Goal: Check status: Check status

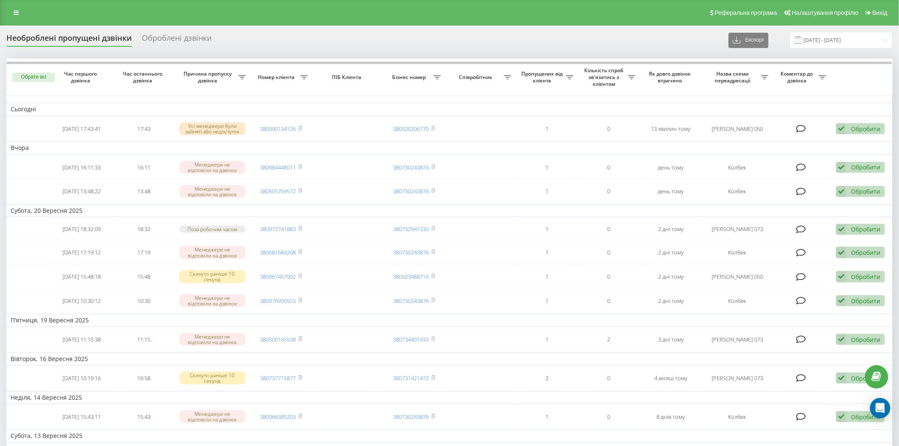
click at [175, 32] on div "Необроблені пропущені дзвінки Оброблені дзвінки Експорт .csv .xlsx 22.08.2025 -…" at bounding box center [449, 40] width 887 height 17
click at [91, 36] on div "Необроблені пропущені дзвінки" at bounding box center [68, 40] width 125 height 13
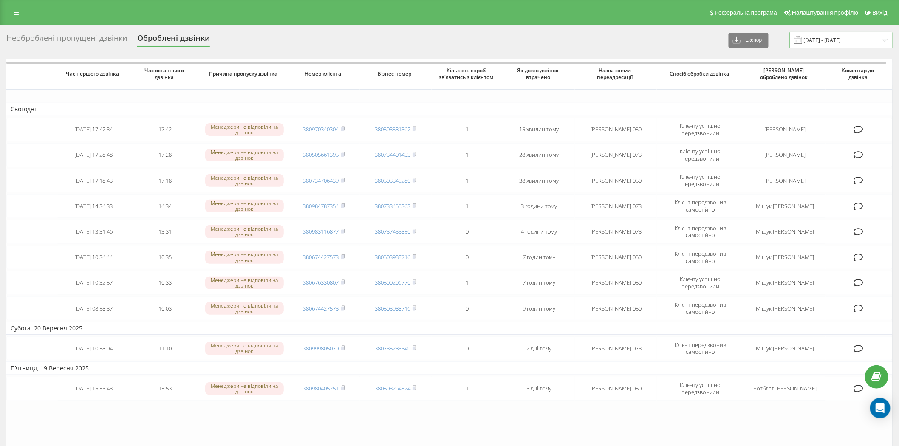
click at [844, 43] on input "[DATE] - [DATE]" at bounding box center [841, 40] width 103 height 17
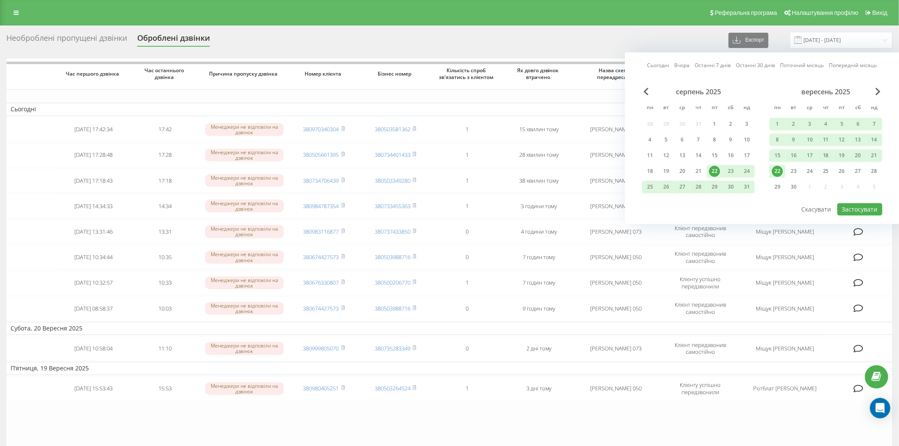
click at [778, 173] on div "22" at bounding box center [777, 171] width 11 height 11
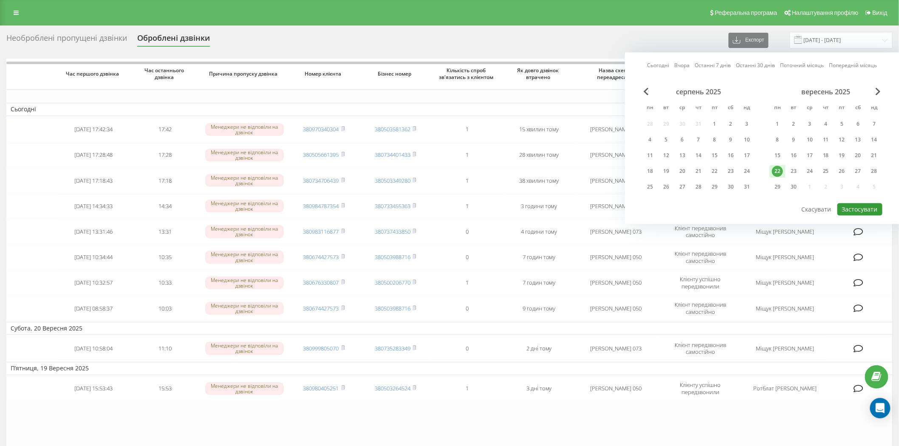
click at [864, 207] on button "Застосувати" at bounding box center [860, 209] width 45 height 12
type input "22.09.2025 - 22.09.2025"
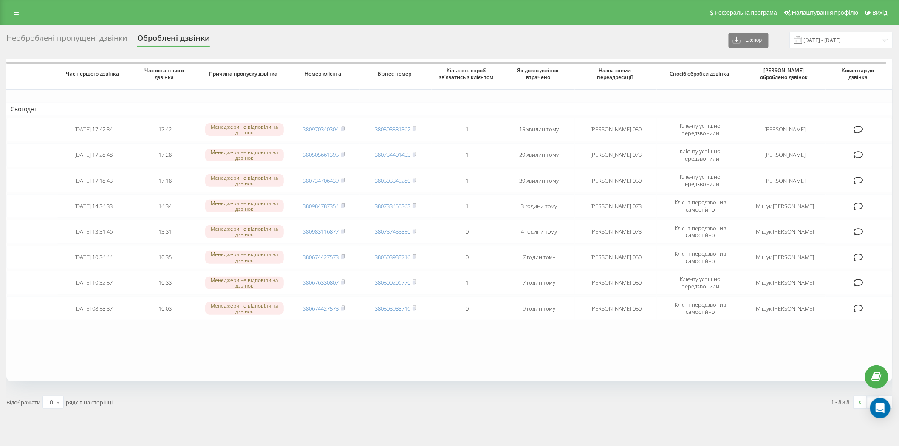
click at [84, 35] on div "Необроблені пропущені дзвінки" at bounding box center [66, 40] width 121 height 13
click at [74, 40] on div "Необроблені пропущені дзвінки" at bounding box center [66, 40] width 121 height 13
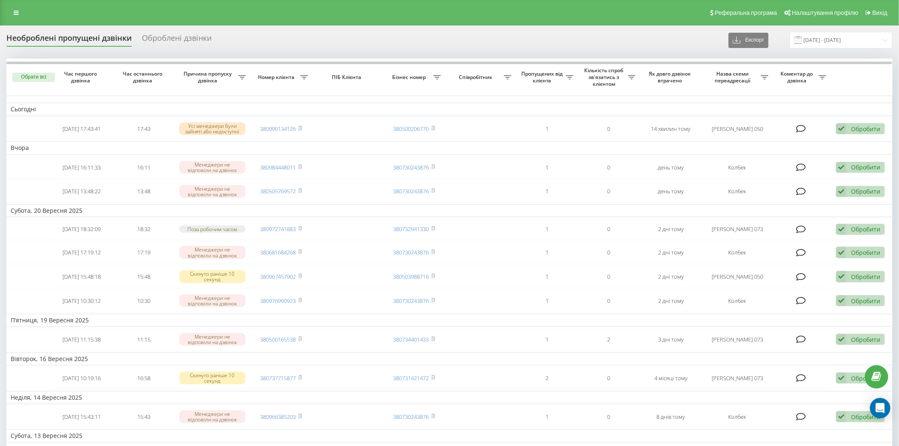
click at [74, 40] on div "Необроблені пропущені дзвінки" at bounding box center [68, 40] width 125 height 13
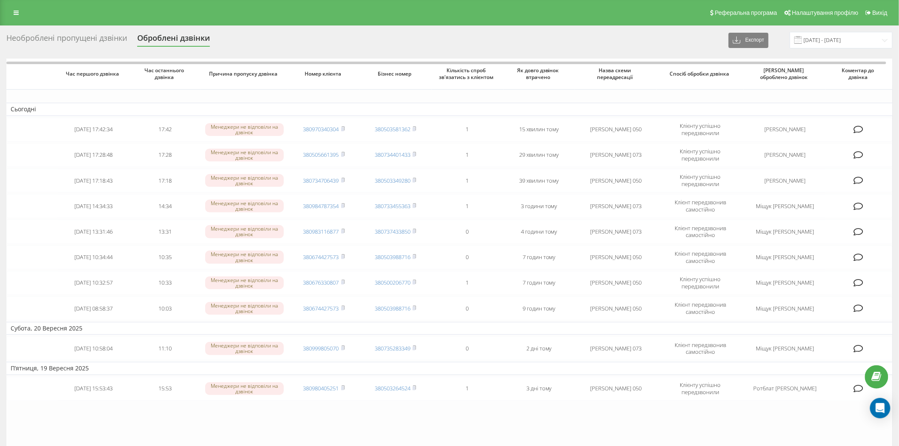
click at [116, 44] on div "Необроблені пропущені дзвінки" at bounding box center [66, 40] width 121 height 13
